Goal: Task Accomplishment & Management: Manage account settings

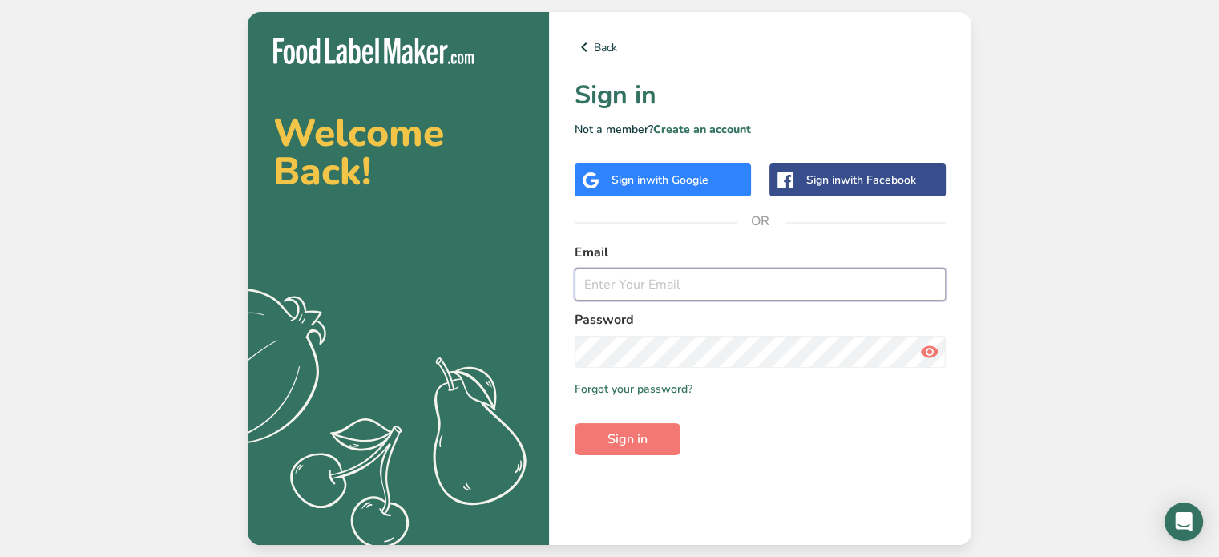
click at [631, 291] on input "email" at bounding box center [760, 284] width 371 height 32
type input "[EMAIL_ADDRESS][DOMAIN_NAME]"
click at [631, 436] on span "Sign in" at bounding box center [627, 439] width 40 height 19
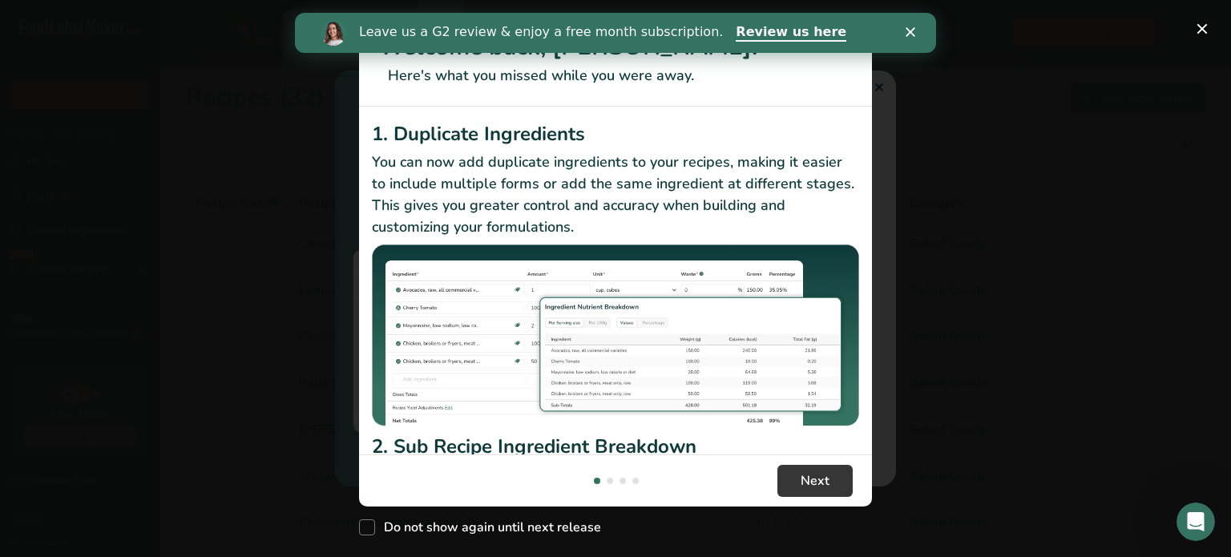
click at [907, 30] on icon "Close" at bounding box center [911, 32] width 10 height 10
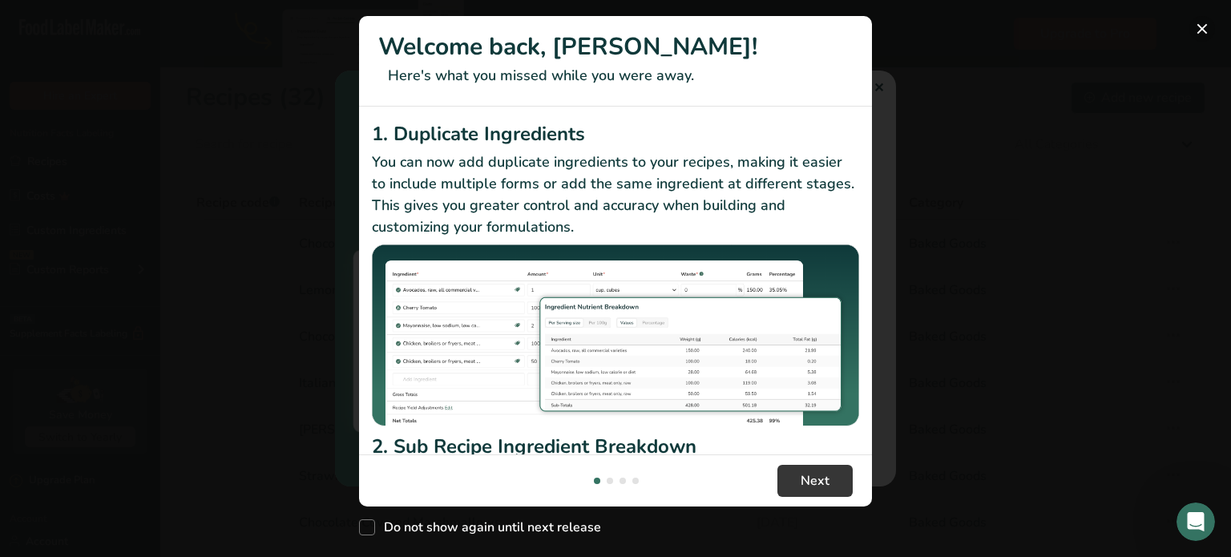
click at [1198, 31] on button "New Features" at bounding box center [1202, 29] width 26 height 26
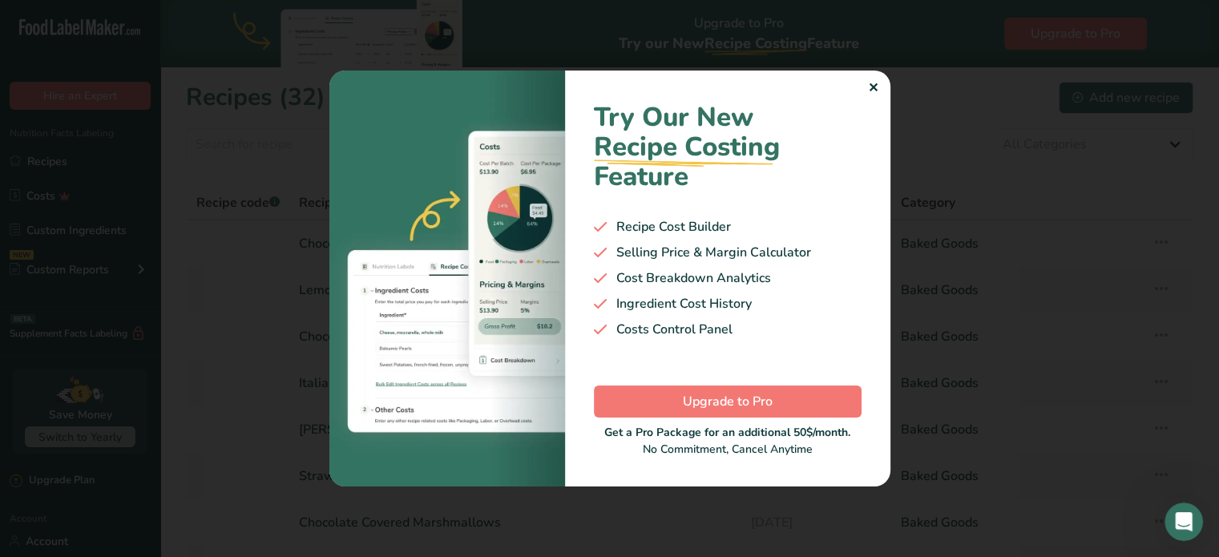
click at [876, 75] on div "Try Our New Recipe Costing .a-29{fill:none;stroke-linecap:round;stroke-width:3p…" at bounding box center [727, 278] width 325 height 415
click at [872, 79] on div "✕" at bounding box center [873, 88] width 10 height 19
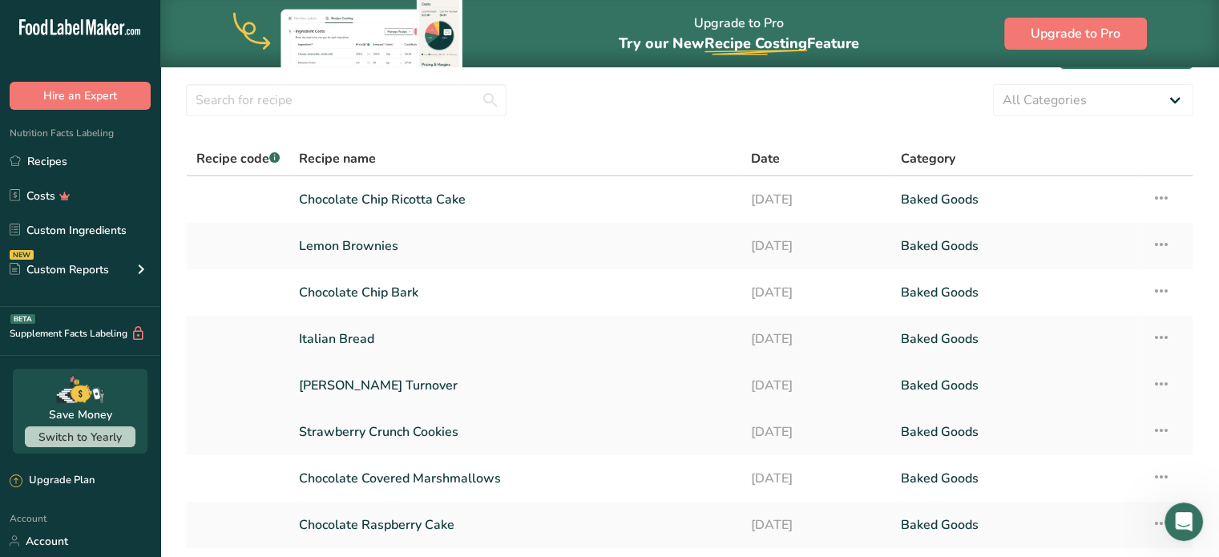
scroll to position [80, 0]
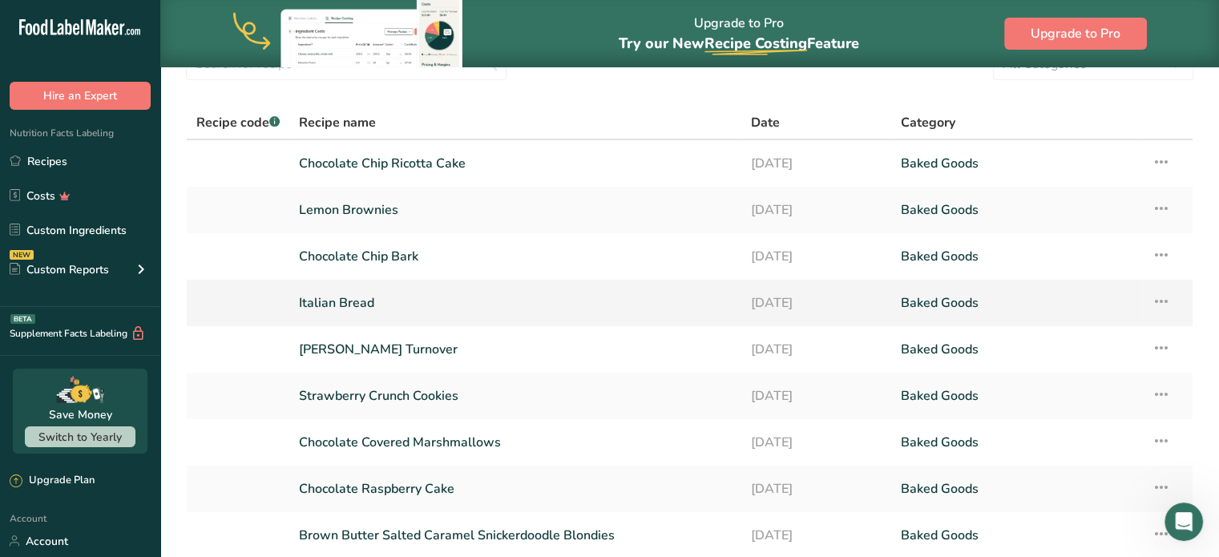
click at [357, 307] on link "Italian Bread" at bounding box center [515, 303] width 432 height 34
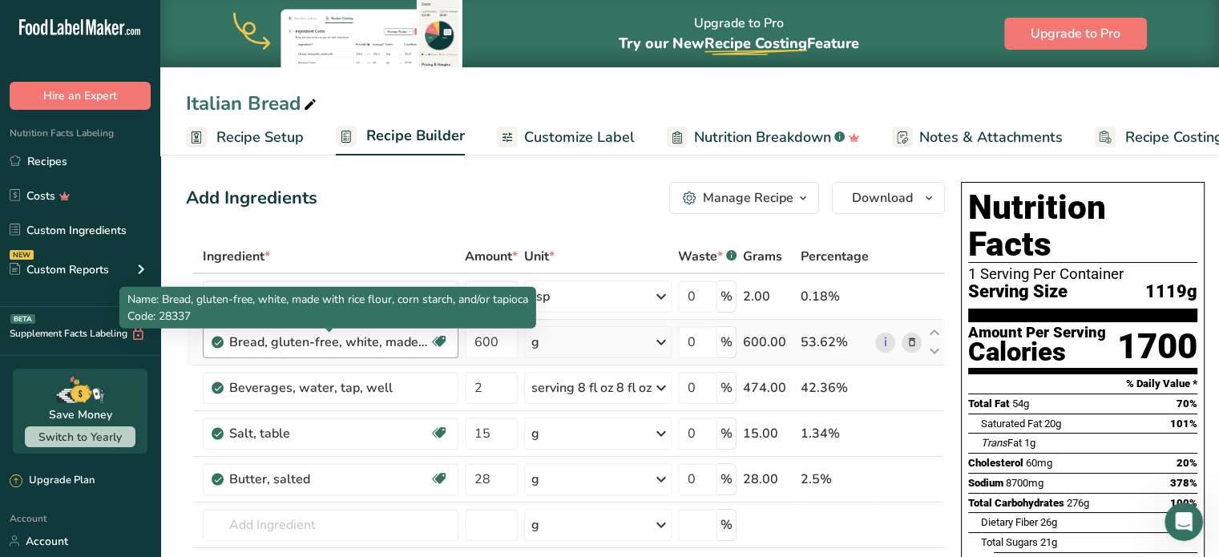
click at [361, 344] on div "Bread, gluten-free, white, made with rice flour, corn starch, and/or tapioca" at bounding box center [329, 342] width 200 height 19
click at [228, 336] on div "Bread, gluten-free, white, made with rice flour, corn starch, and/or tapioca Da…" at bounding box center [331, 342] width 256 height 32
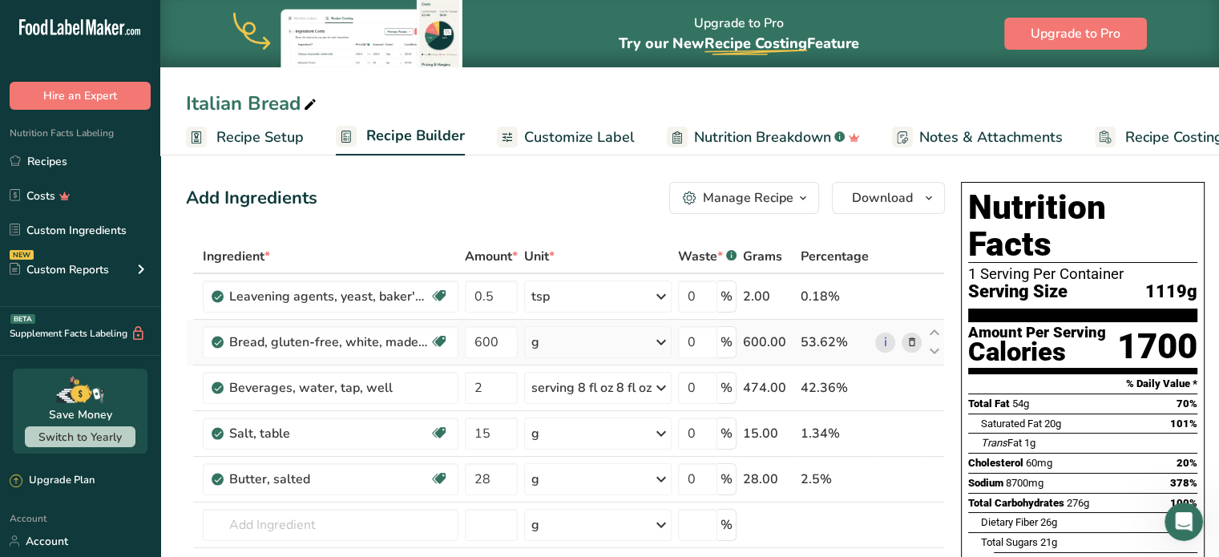
click at [910, 345] on icon at bounding box center [911, 342] width 11 height 17
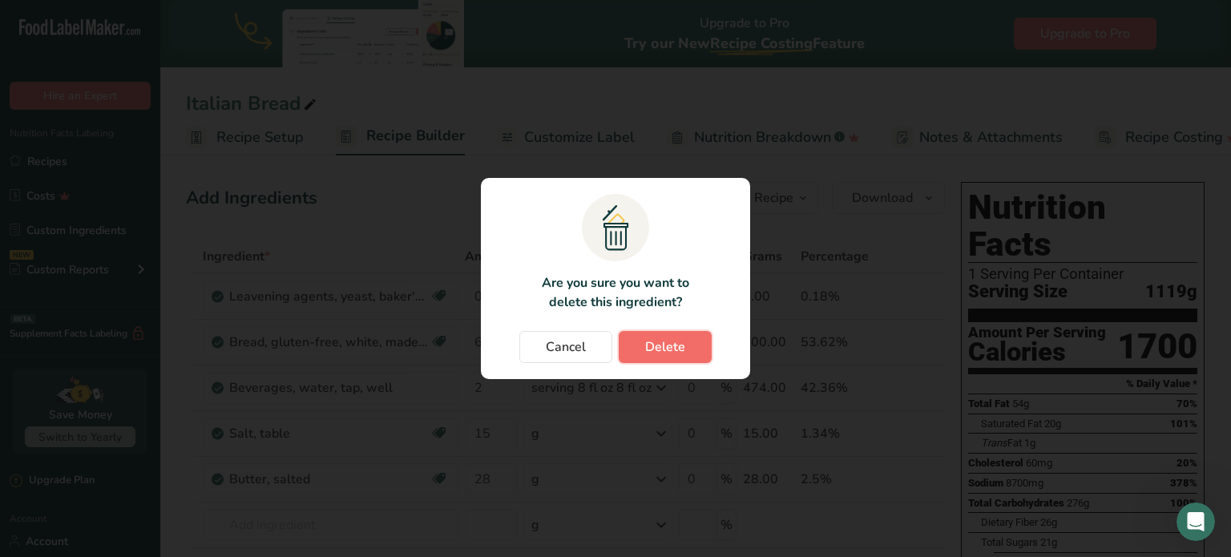
click at [672, 343] on span "Delete" at bounding box center [665, 346] width 40 height 19
type input "2"
type input "15"
type input "28"
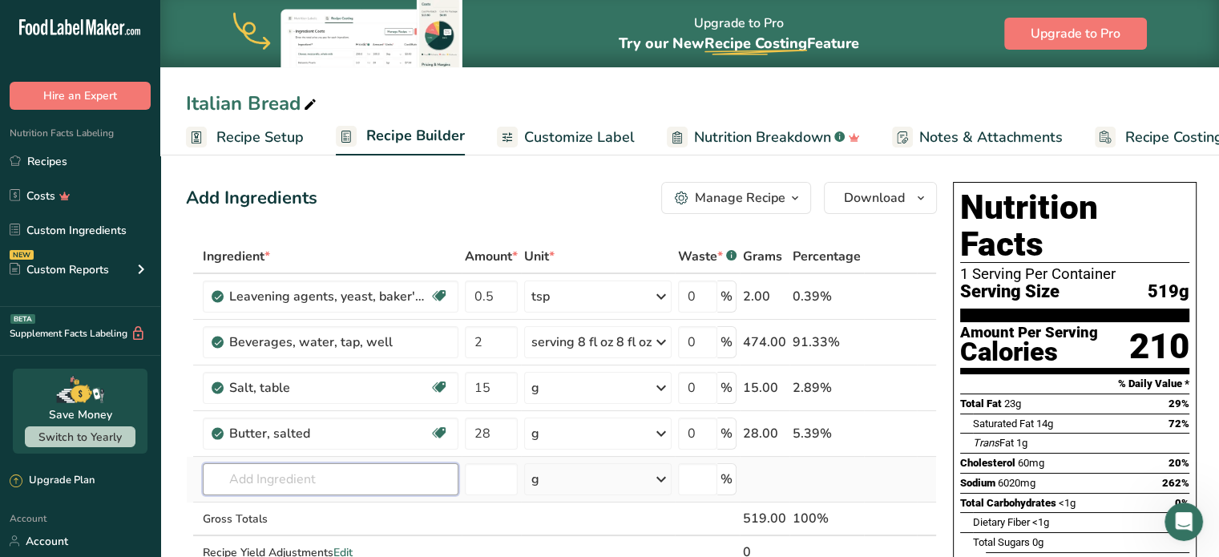
click at [272, 480] on input "text" at bounding box center [331, 479] width 256 height 32
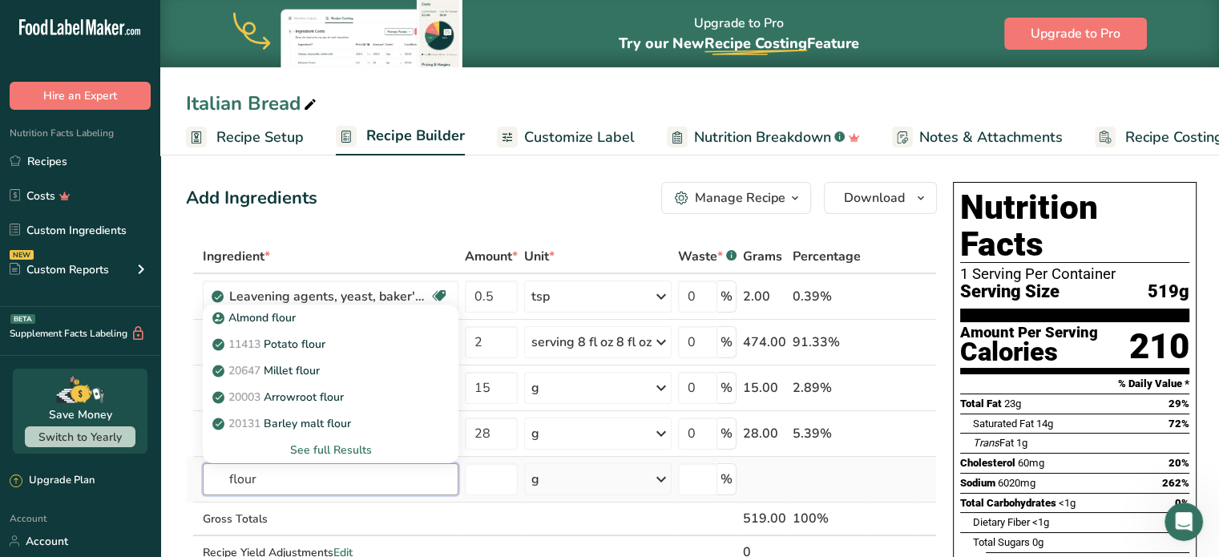
type input "flour"
click at [309, 446] on div "See full Results" at bounding box center [331, 450] width 230 height 17
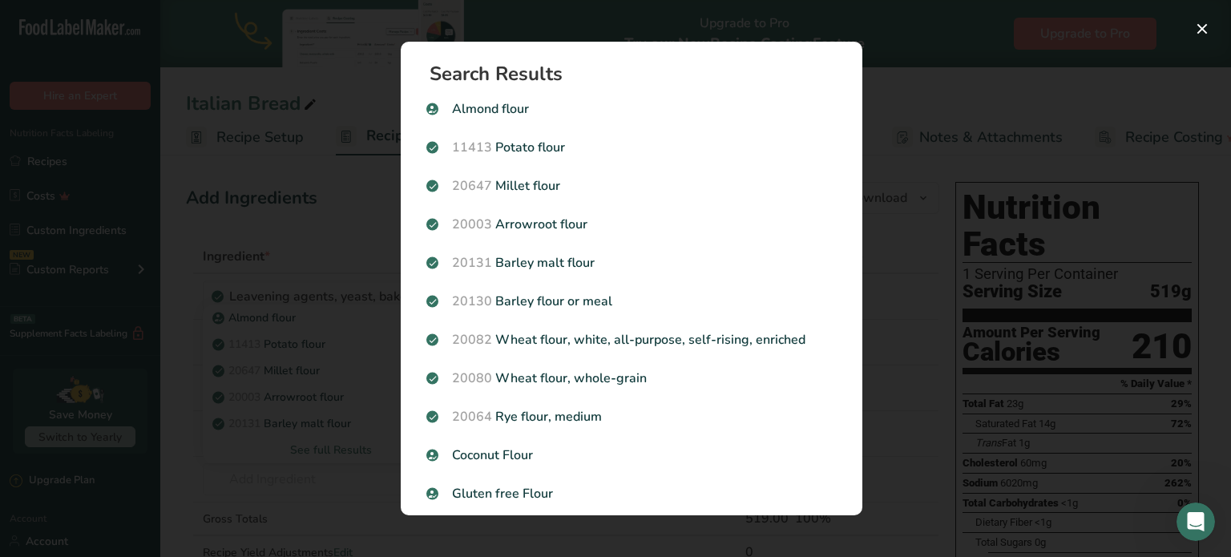
drag, startPoint x: 882, startPoint y: 163, endPoint x: 874, endPoint y: 169, distance: 9.8
click at [883, 166] on div "Search Results [GEOGRAPHIC_DATA] flour 11413 Potato flour 20647 Millet flour 20…" at bounding box center [631, 278] width 513 height 525
click at [869, 87] on div "Search Results [GEOGRAPHIC_DATA] flour 11413 Potato flour 20647 Millet flour 20…" at bounding box center [631, 278] width 513 height 525
click at [1201, 28] on button "Search results modal" at bounding box center [1202, 29] width 26 height 26
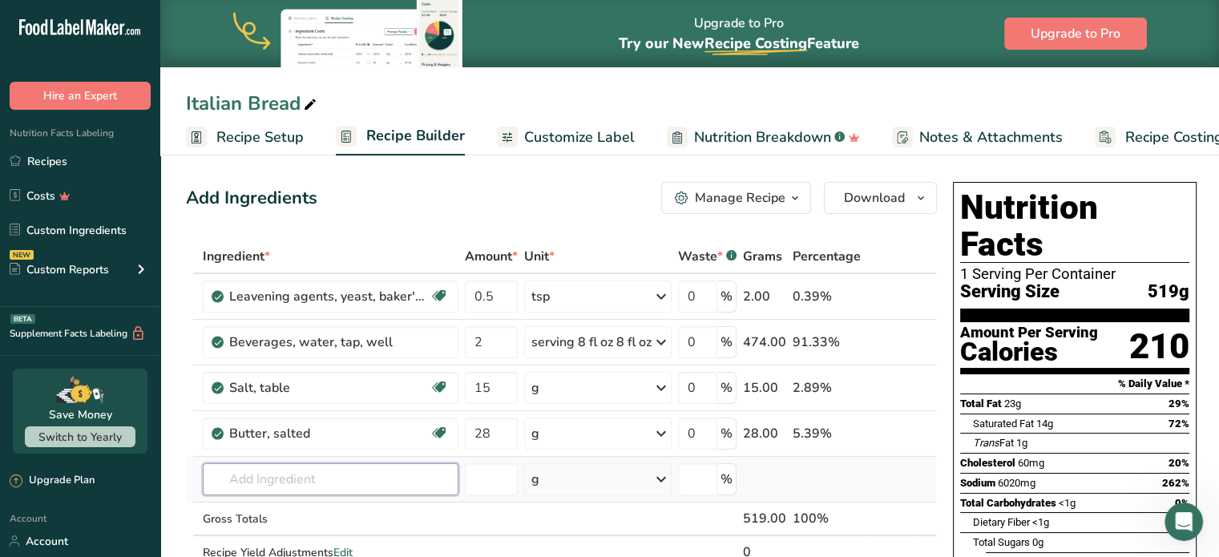
click at [250, 475] on input "text" at bounding box center [331, 479] width 256 height 32
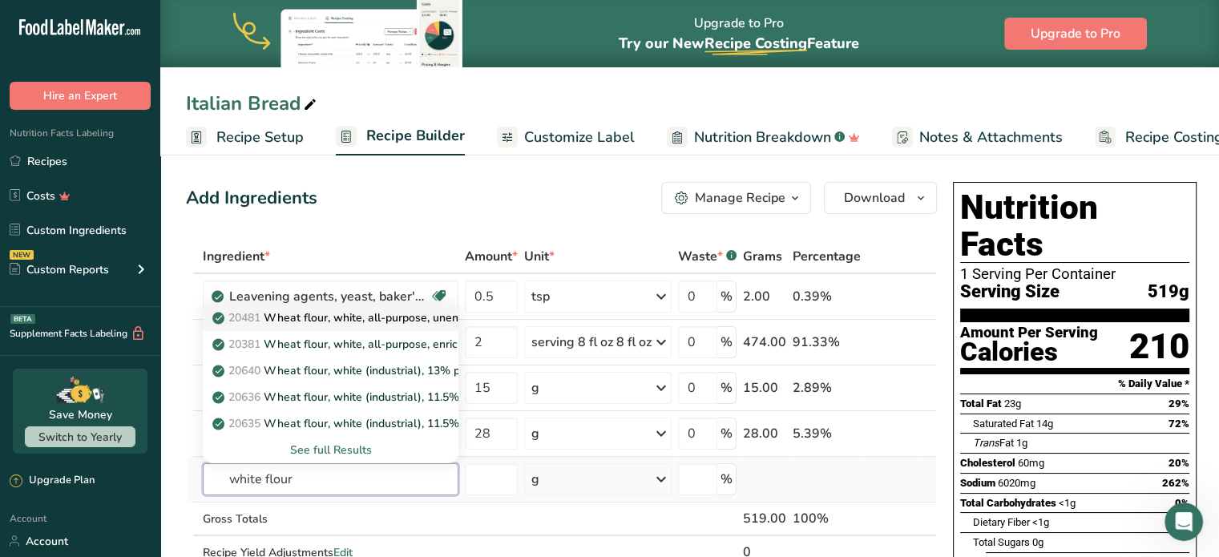
type input "white flour"
click at [363, 318] on p "20481 Wheat flour, white, all-purpose, unenriched" at bounding box center [353, 317] width 274 height 17
type input "Wheat flour, white, all-purpose, unenriched"
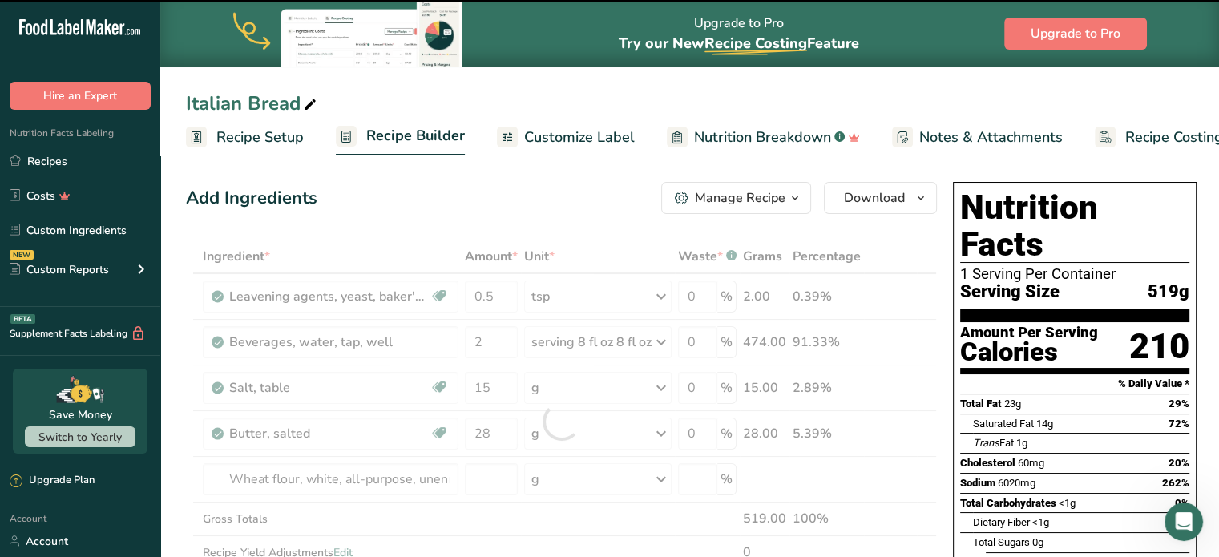
type input "0"
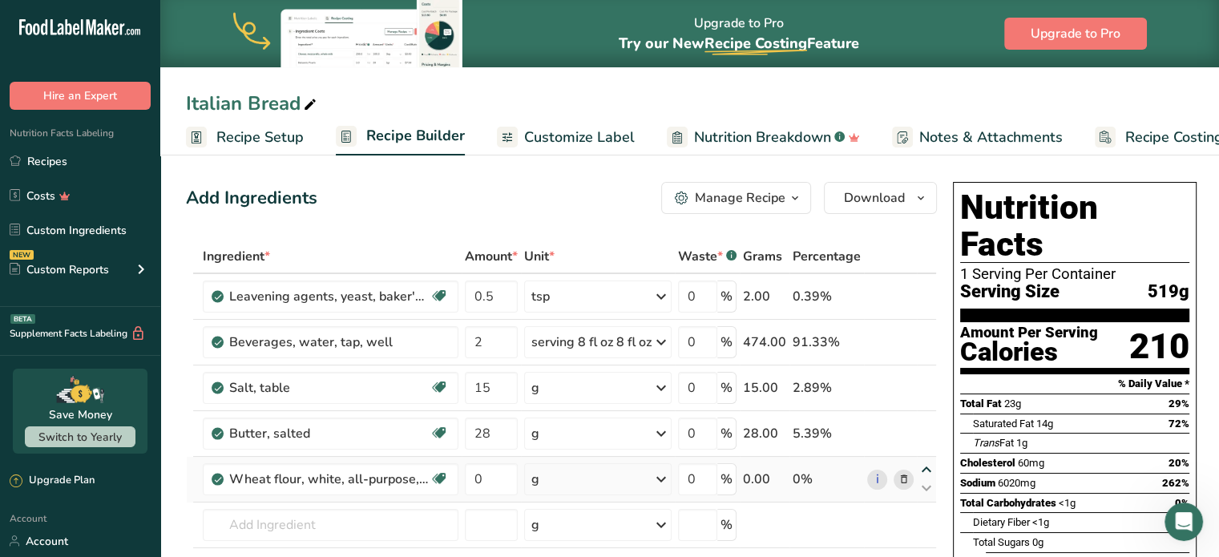
click at [927, 464] on icon at bounding box center [926, 470] width 19 height 12
type input "0"
type input "28"
click at [920, 464] on icon at bounding box center [926, 470] width 19 height 12
type input "28"
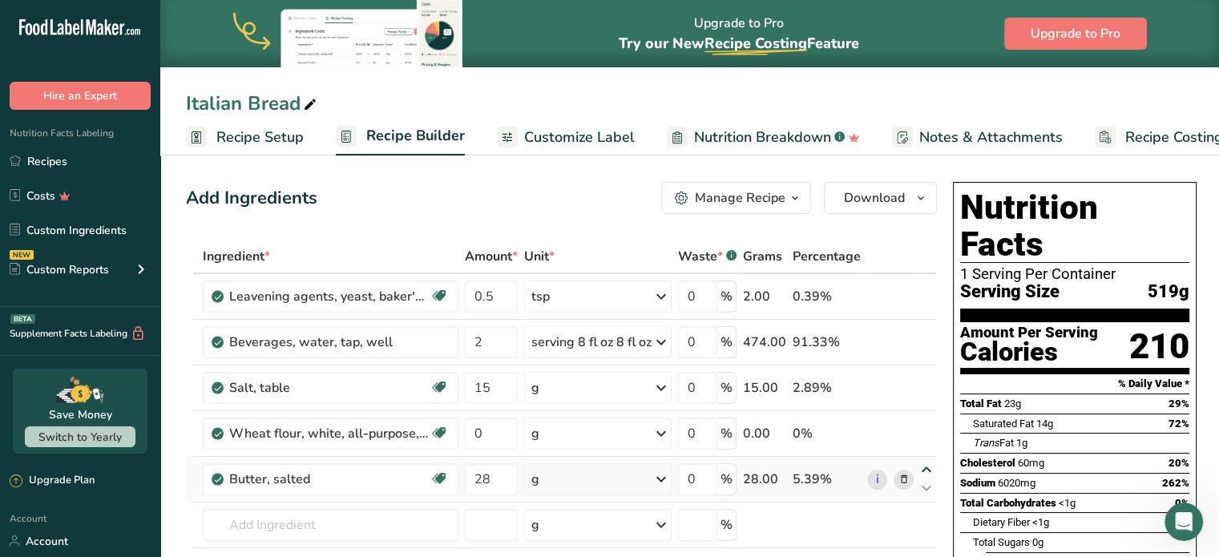
type input "0"
click at [929, 466] on icon at bounding box center [926, 470] width 19 height 12
type input "0"
type input "28"
click at [923, 420] on icon at bounding box center [926, 424] width 19 height 12
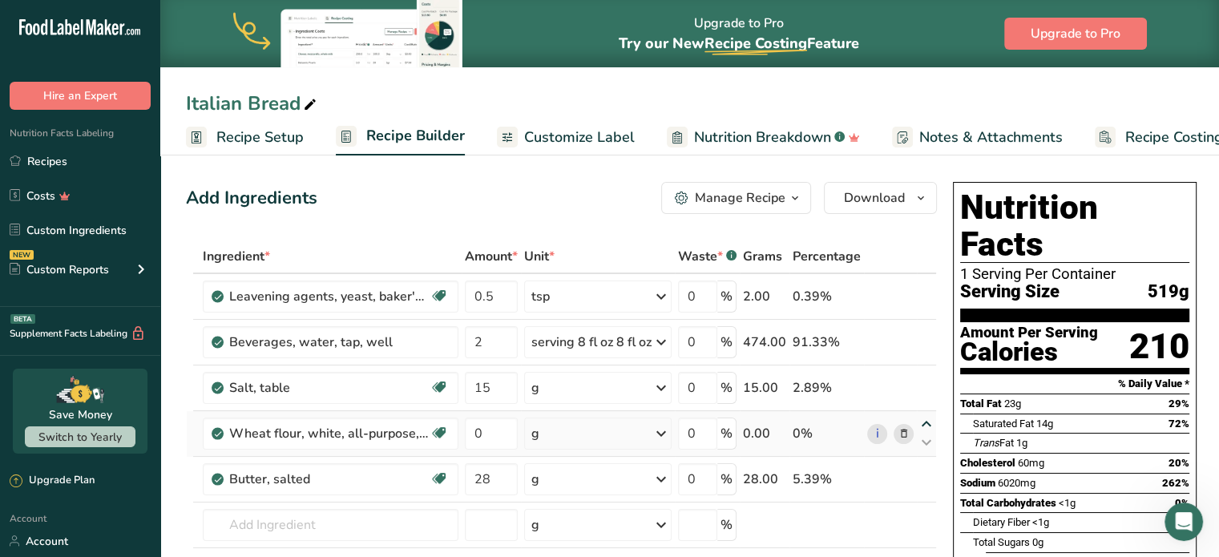
type input "0"
type input "15"
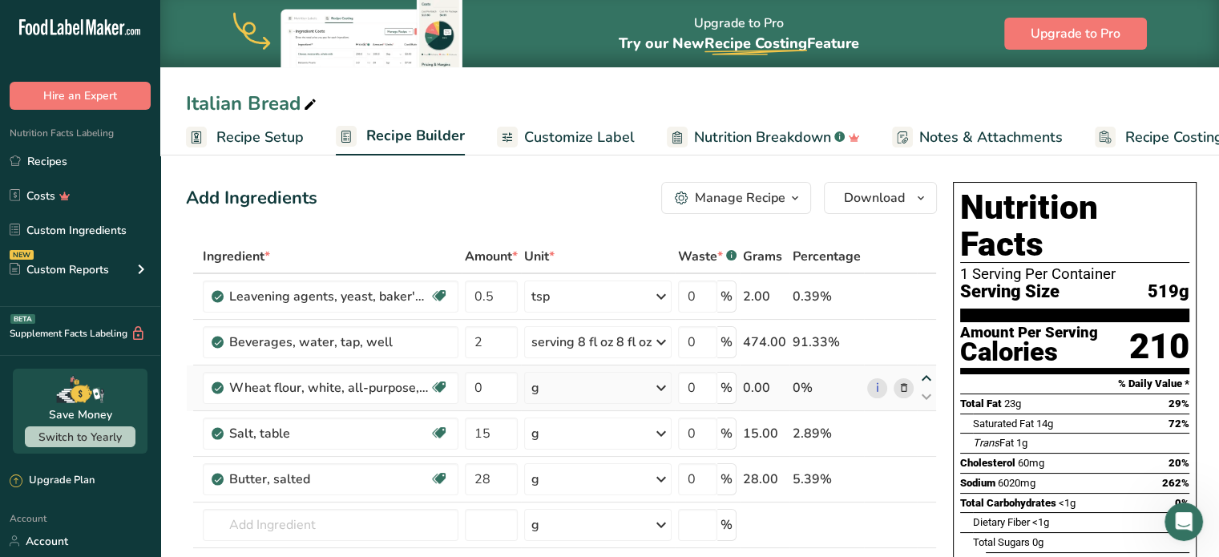
click at [926, 376] on icon at bounding box center [926, 379] width 19 height 12
type input "0"
type input "2"
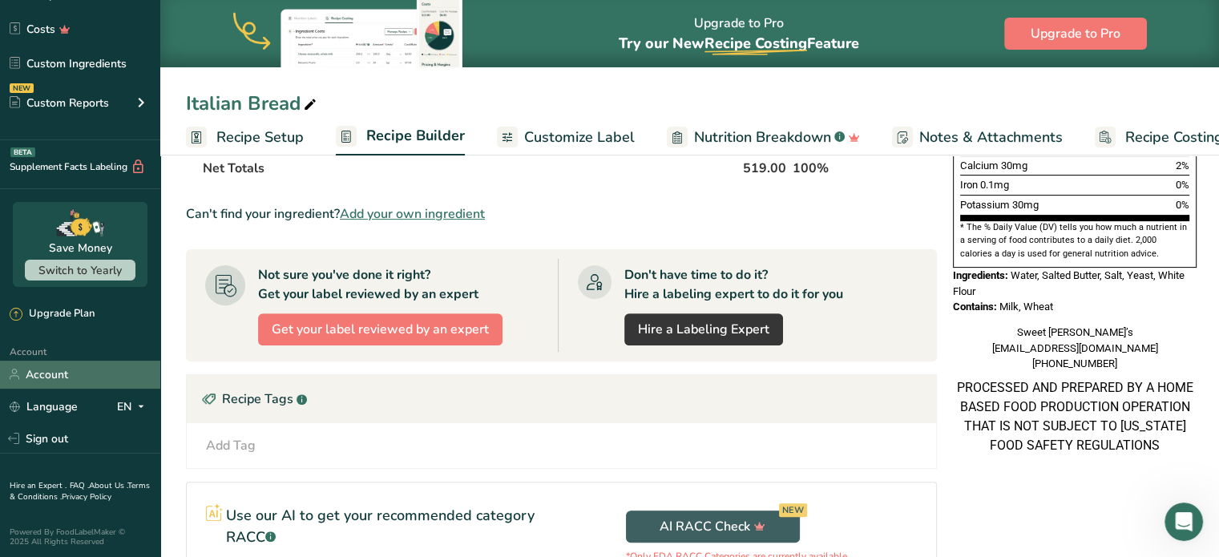
scroll to position [561, 0]
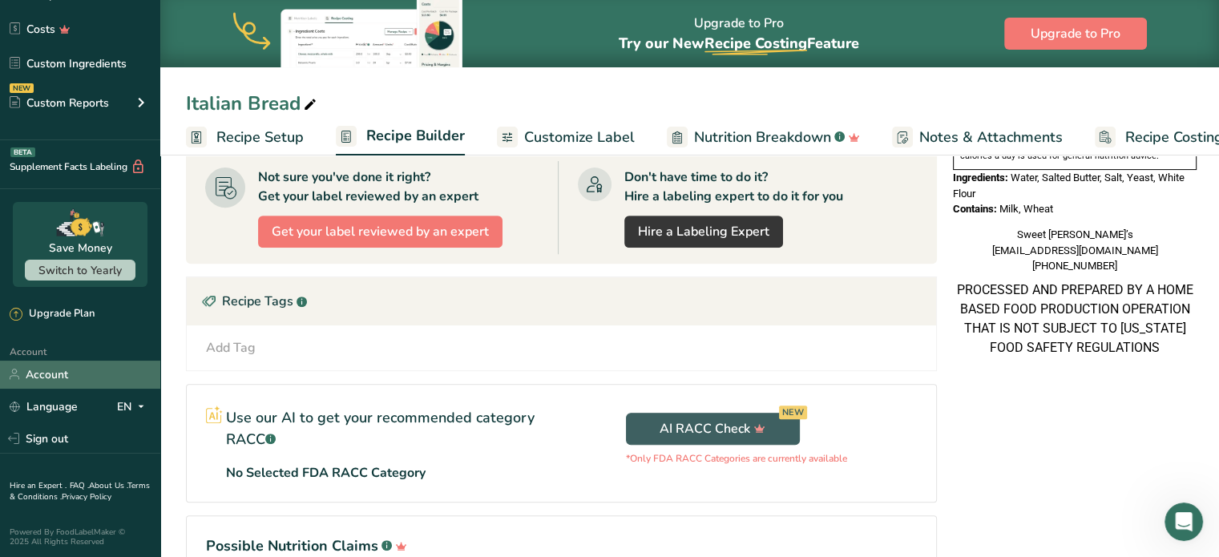
click at [47, 365] on link "Account" at bounding box center [80, 375] width 160 height 28
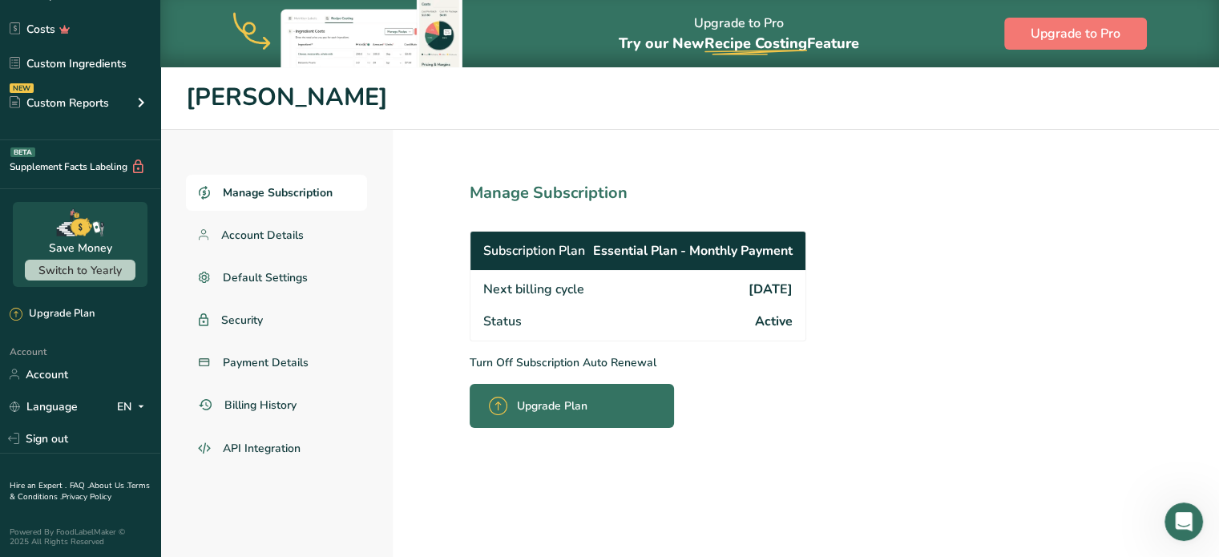
click at [768, 318] on span "Active" at bounding box center [774, 321] width 38 height 19
click at [516, 361] on p "Turn Off Subscription Auto Renewal" at bounding box center [673, 362] width 407 height 17
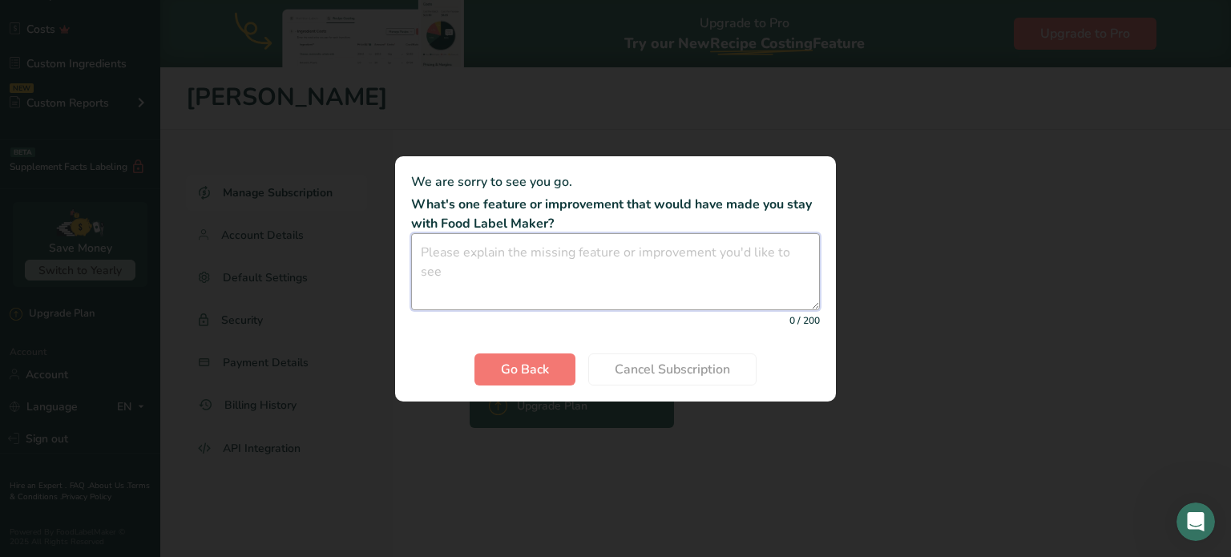
click at [769, 265] on textarea "Cancel subscription modal" at bounding box center [615, 271] width 409 height 77
type textarea "Price"
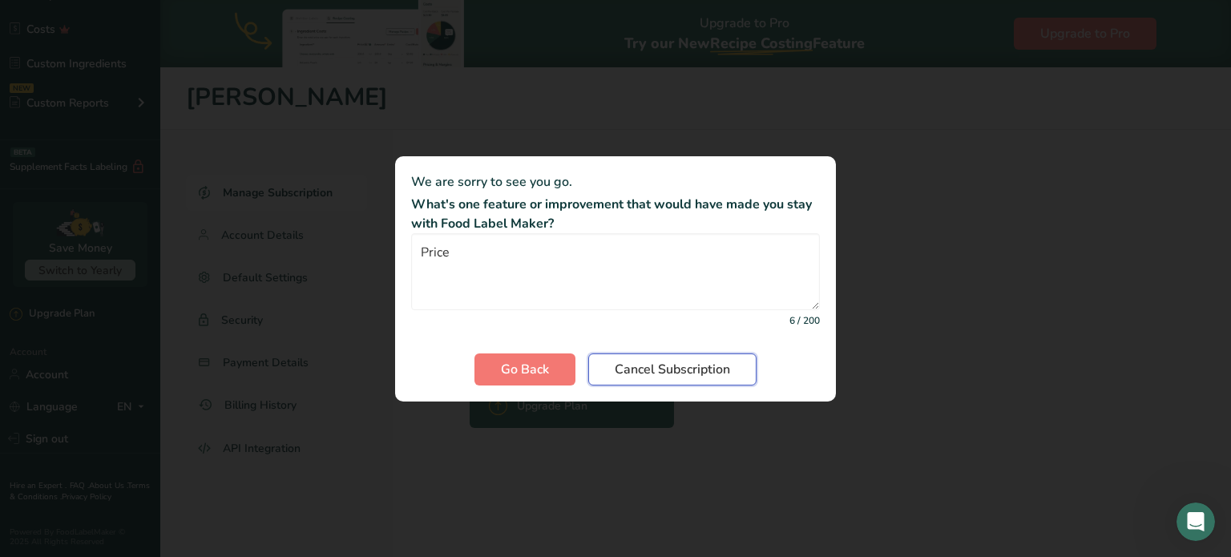
click at [672, 379] on button "Cancel Subscription" at bounding box center [672, 369] width 168 height 32
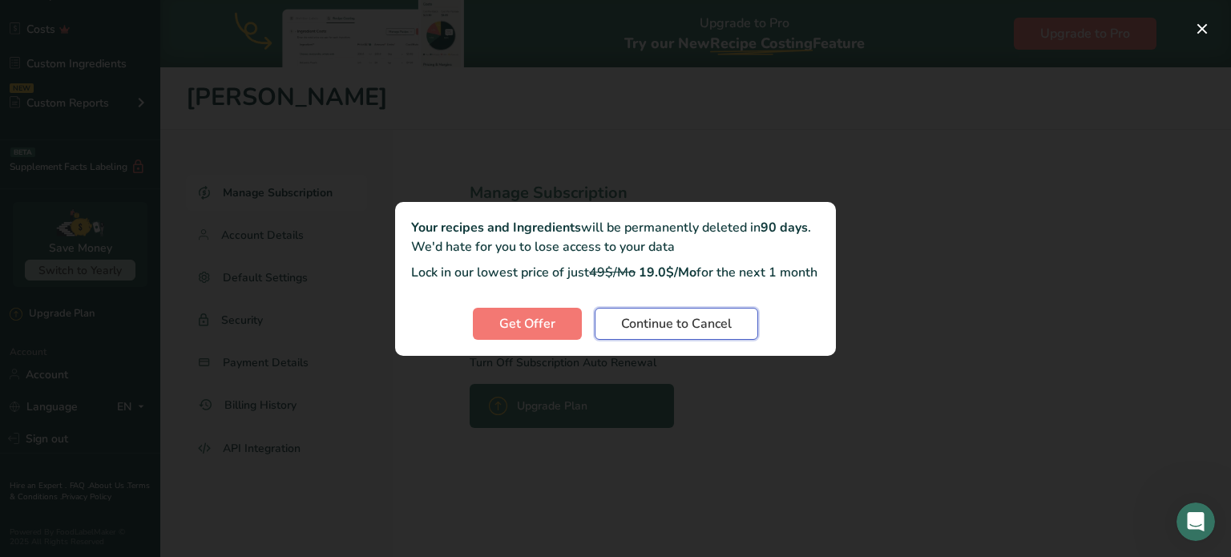
click at [660, 340] on button "Continue to Cancel" at bounding box center [676, 324] width 163 height 32
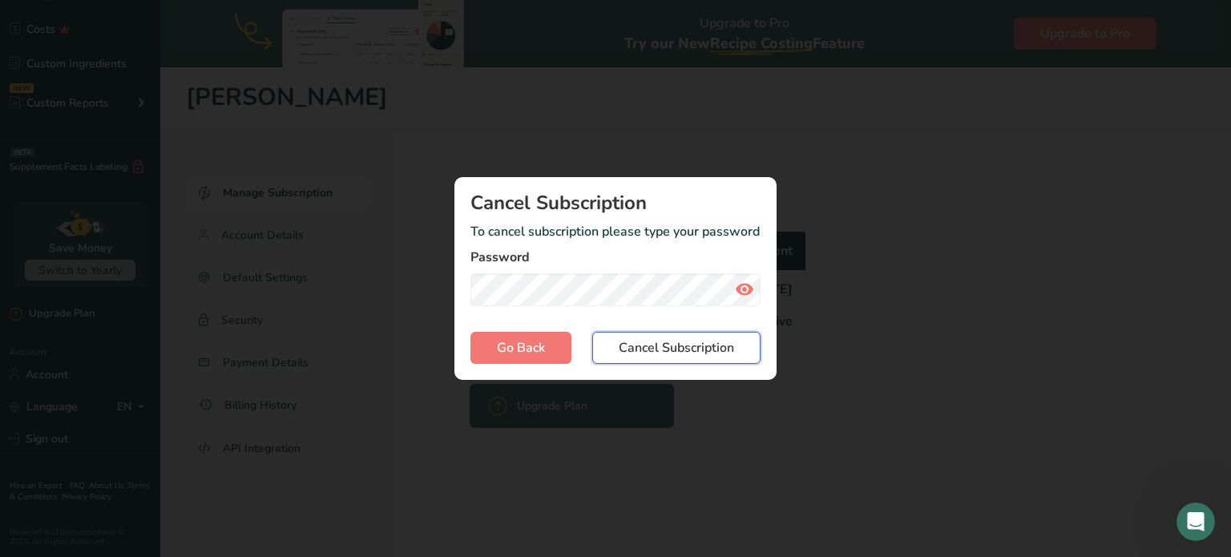
click at [661, 345] on span "Cancel Subscription" at bounding box center [676, 347] width 115 height 19
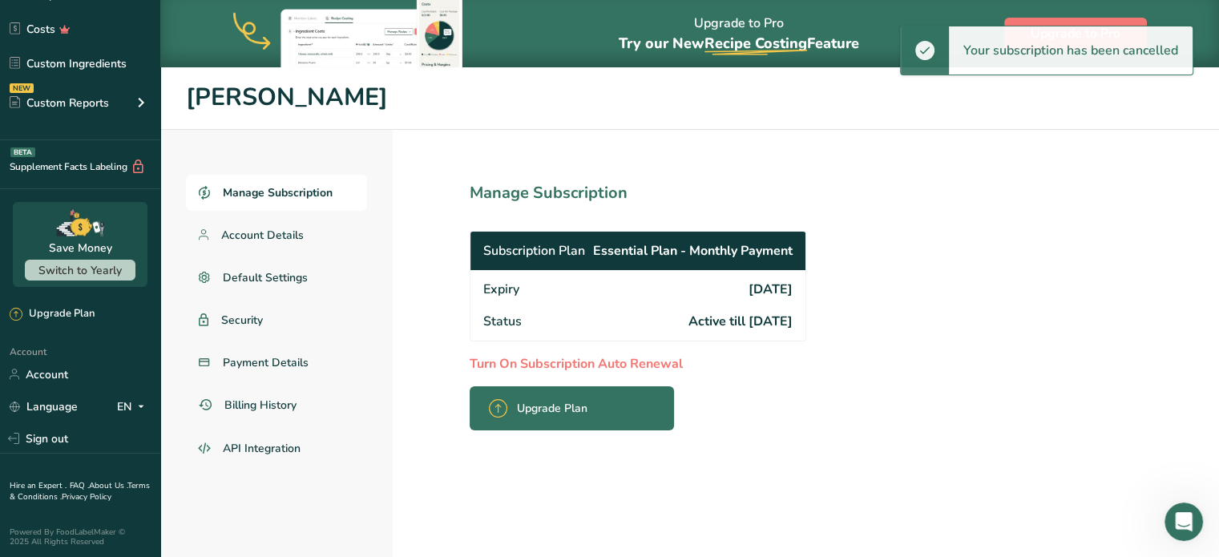
click at [978, 257] on div "Manage Subscription Account Details Default Settings Security Payment Details B…" at bounding box center [689, 377] width 1059 height 494
